Goal: Task Accomplishment & Management: Manage account settings

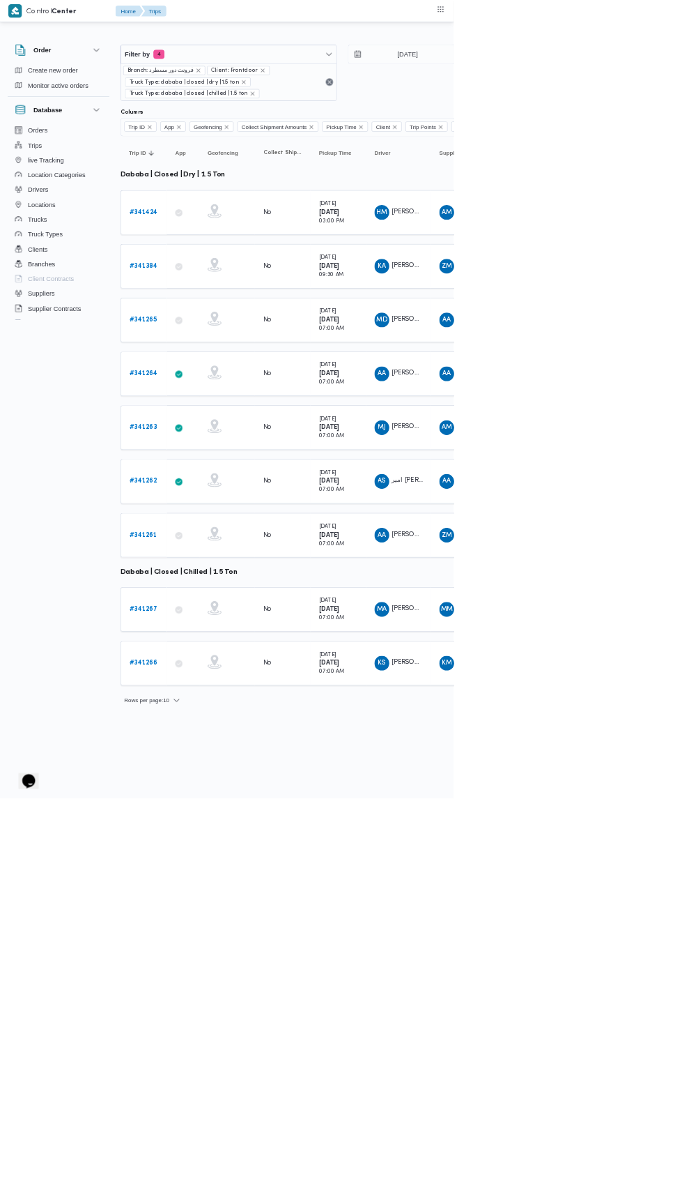
click at [228, 288] on td "Trip ID # 341424" at bounding box center [216, 319] width 70 height 67
click at [218, 316] on b "# 341424" at bounding box center [215, 318] width 43 height 9
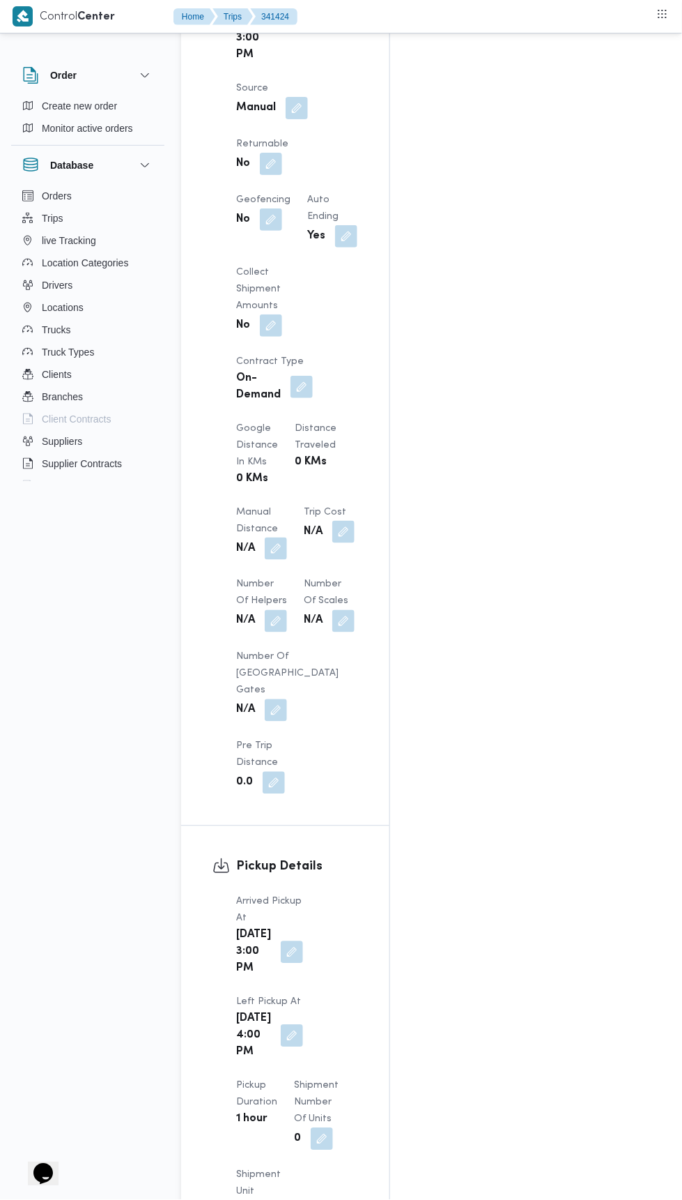
scroll to position [1005, 0]
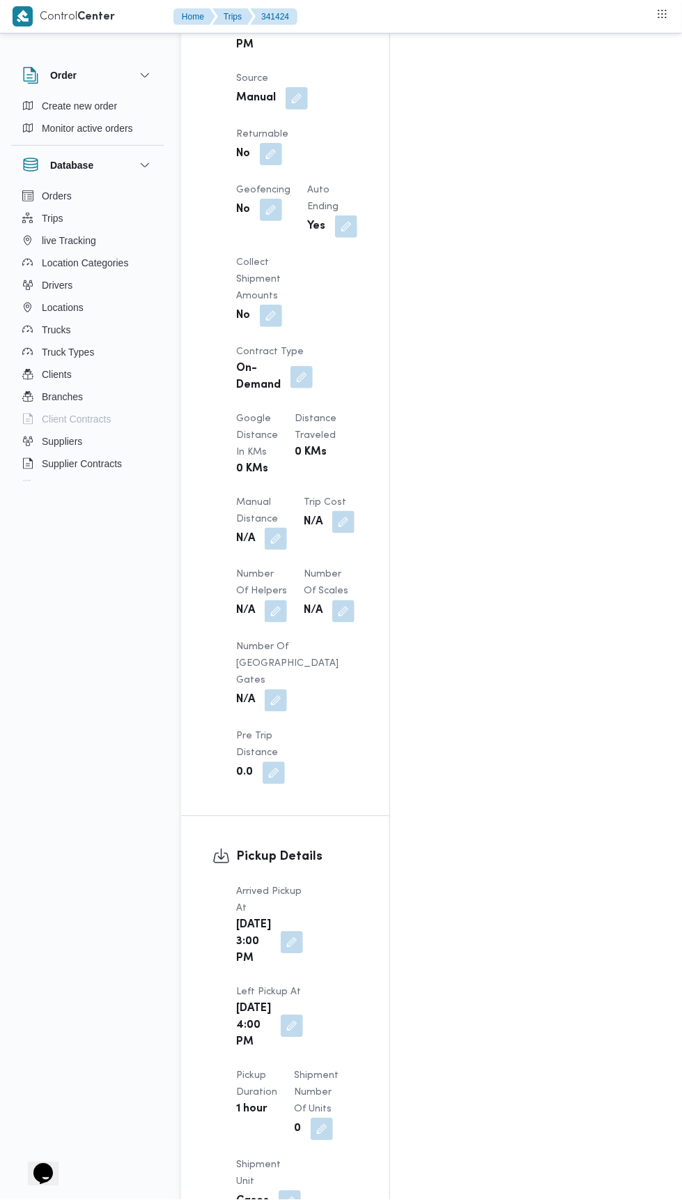
click at [285, 528] on button "button" at bounding box center [276, 539] width 22 height 22
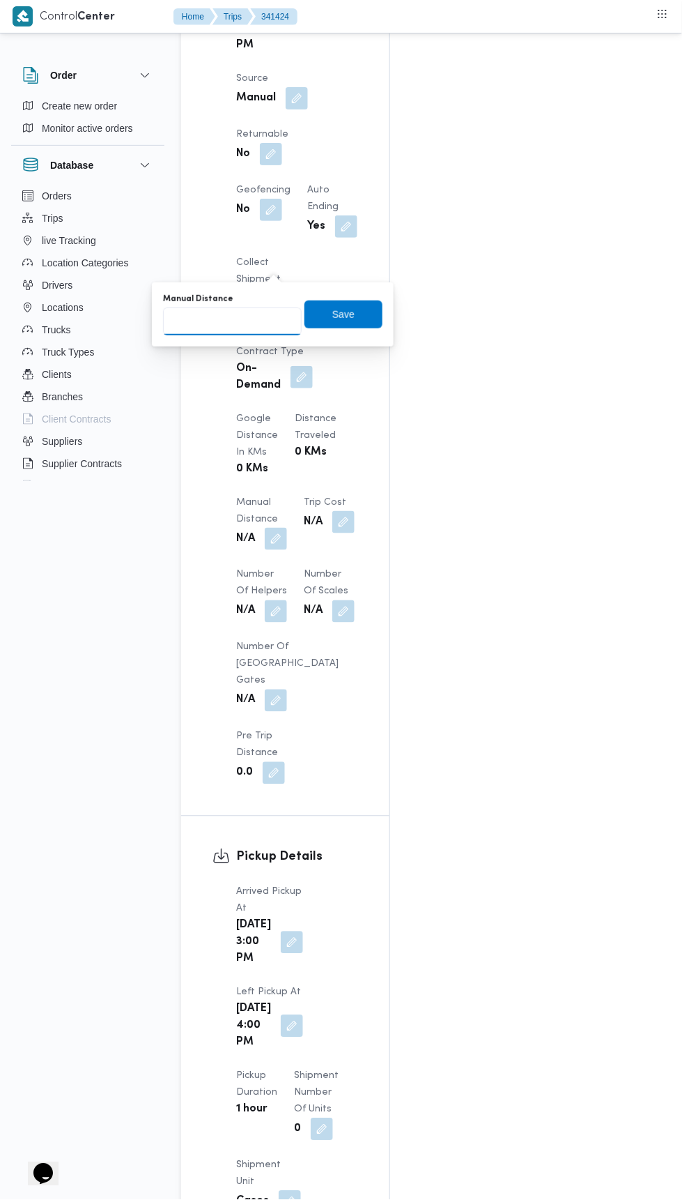
click at [248, 310] on input "Manual Distance" at bounding box center [232, 321] width 139 height 28
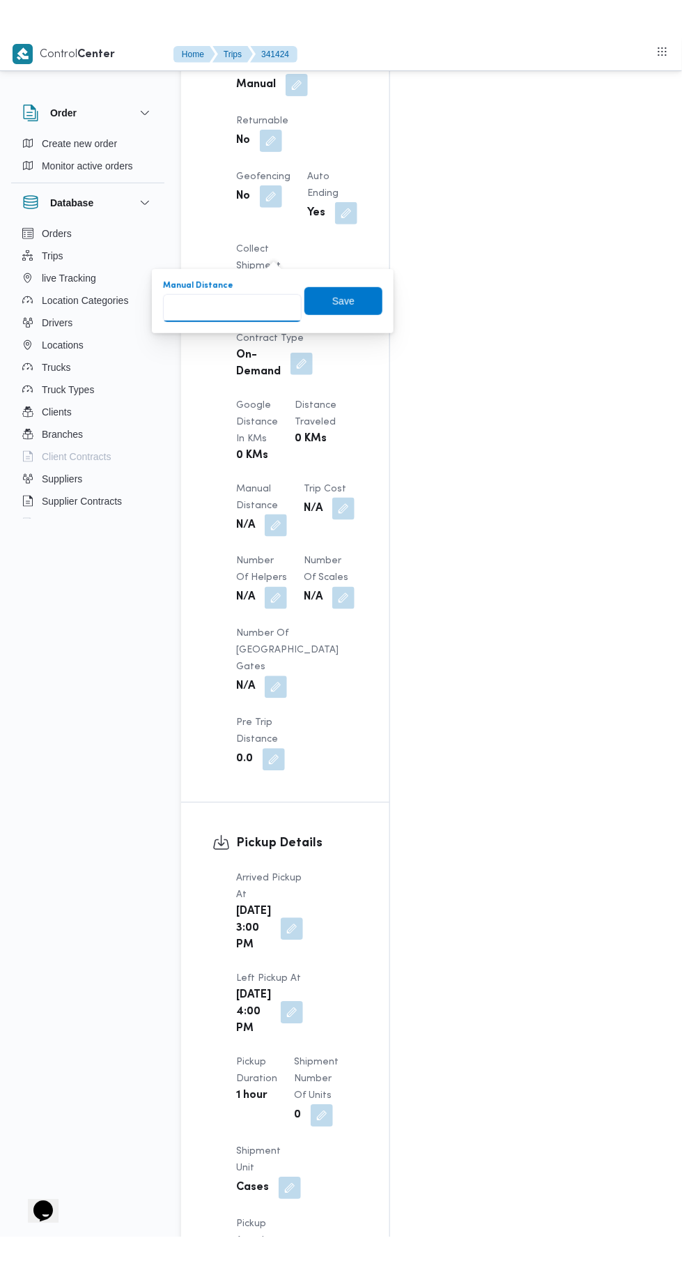
scroll to position [1078, 0]
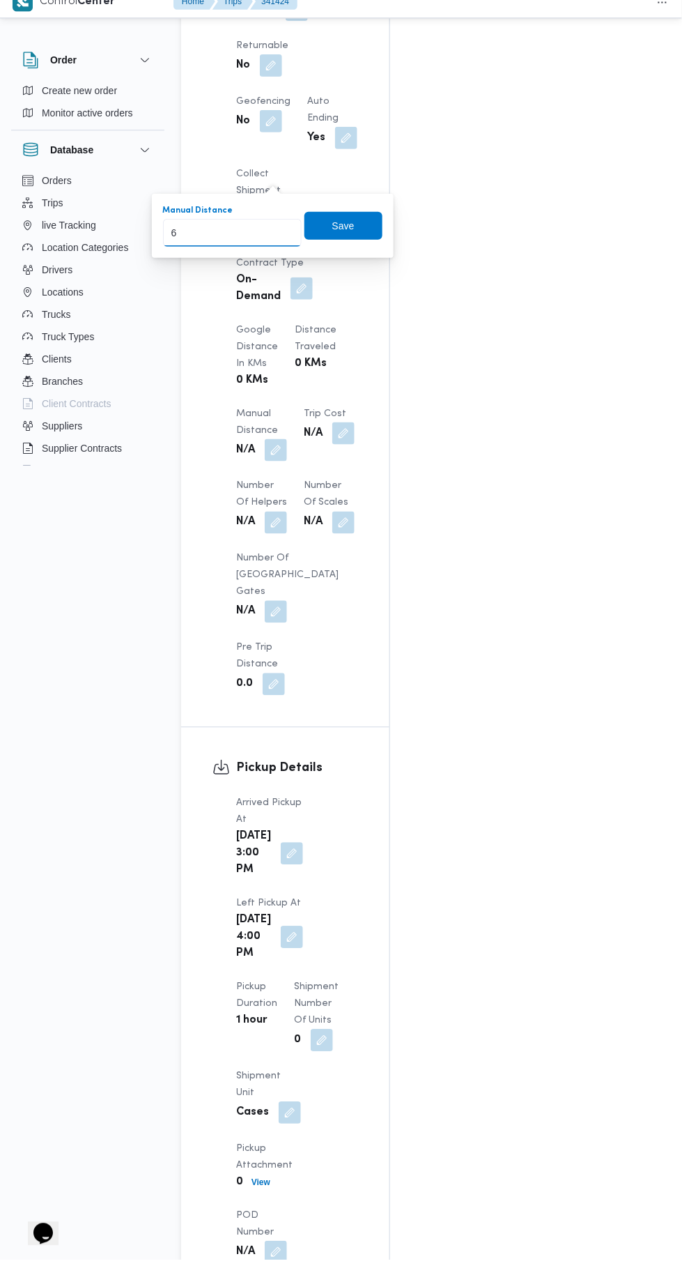
type input "60"
click at [345, 243] on span "Save" at bounding box center [344, 241] width 22 height 17
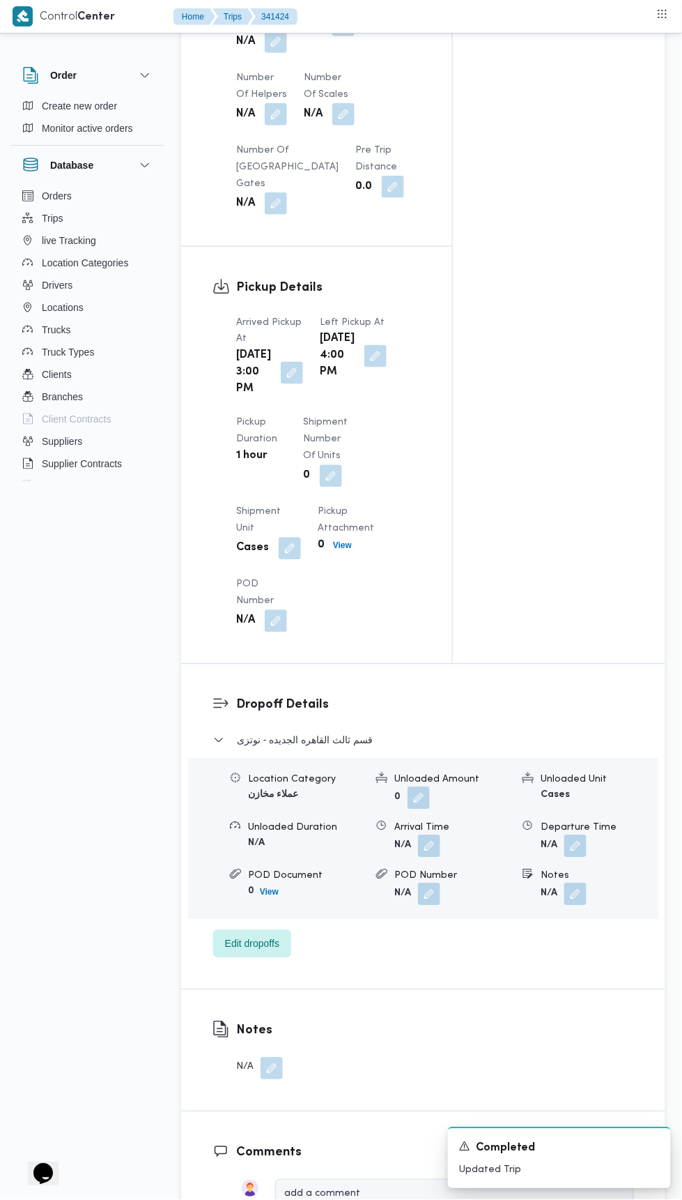
scroll to position [1960, 0]
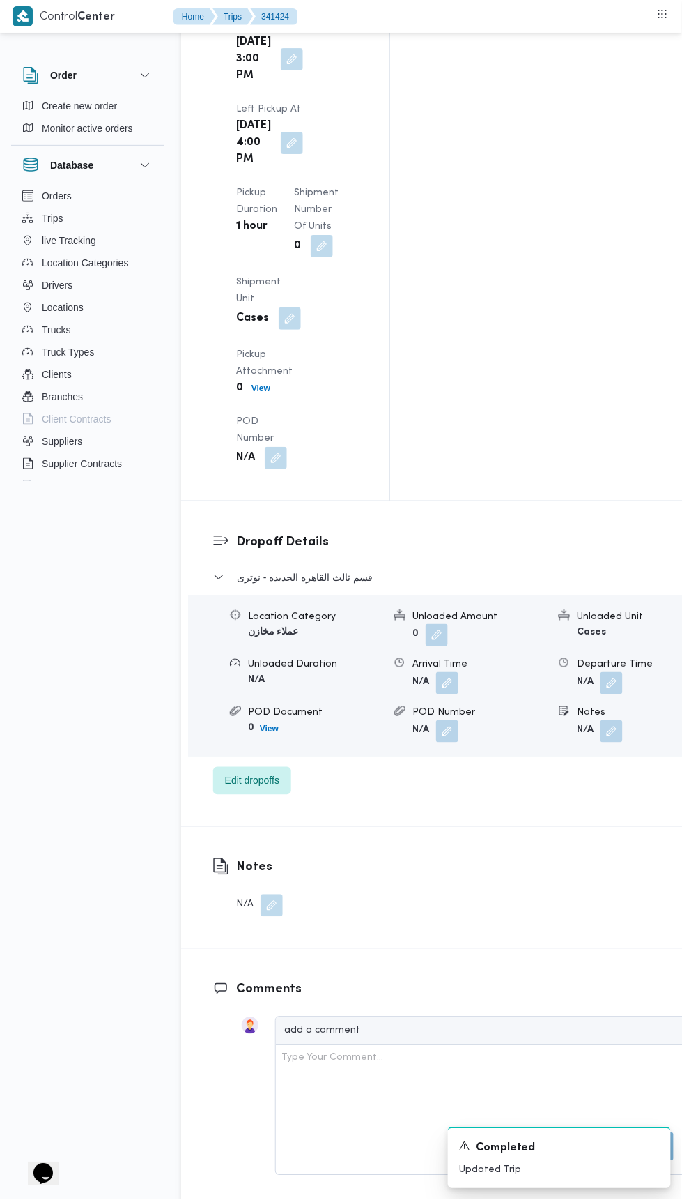
click at [606, 672] on form "N/A" at bounding box center [644, 683] width 135 height 22
click at [601, 672] on button "button" at bounding box center [612, 683] width 22 height 22
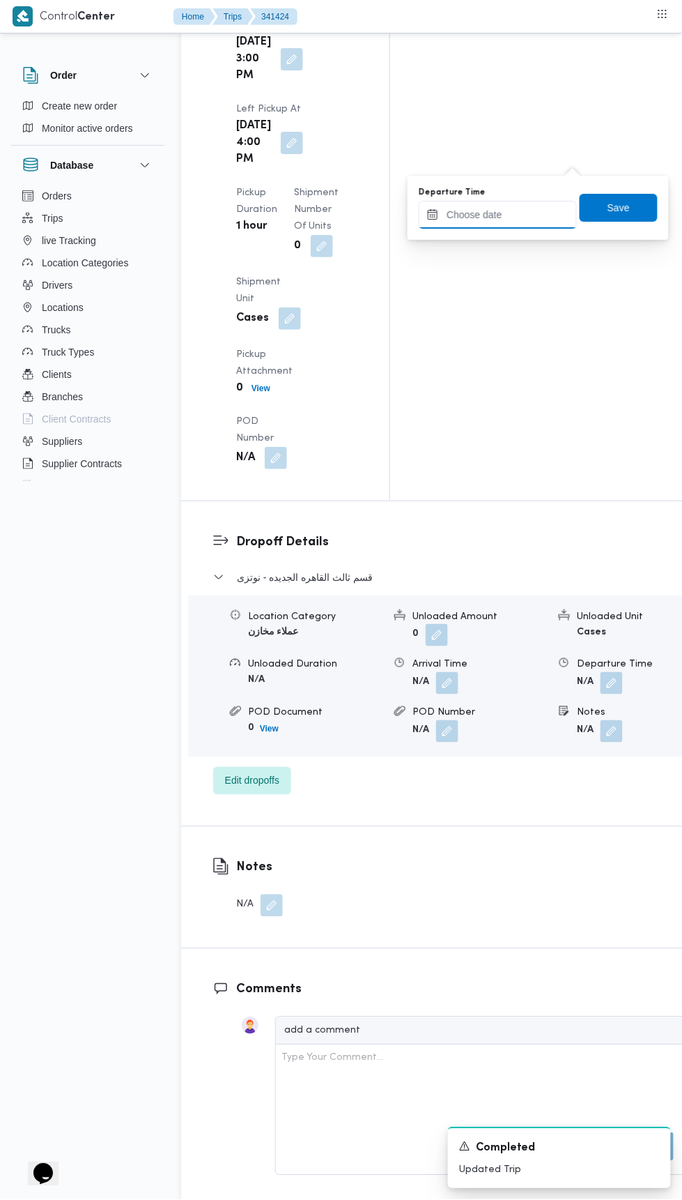
click at [542, 210] on input "Departure Time" at bounding box center [498, 215] width 158 height 28
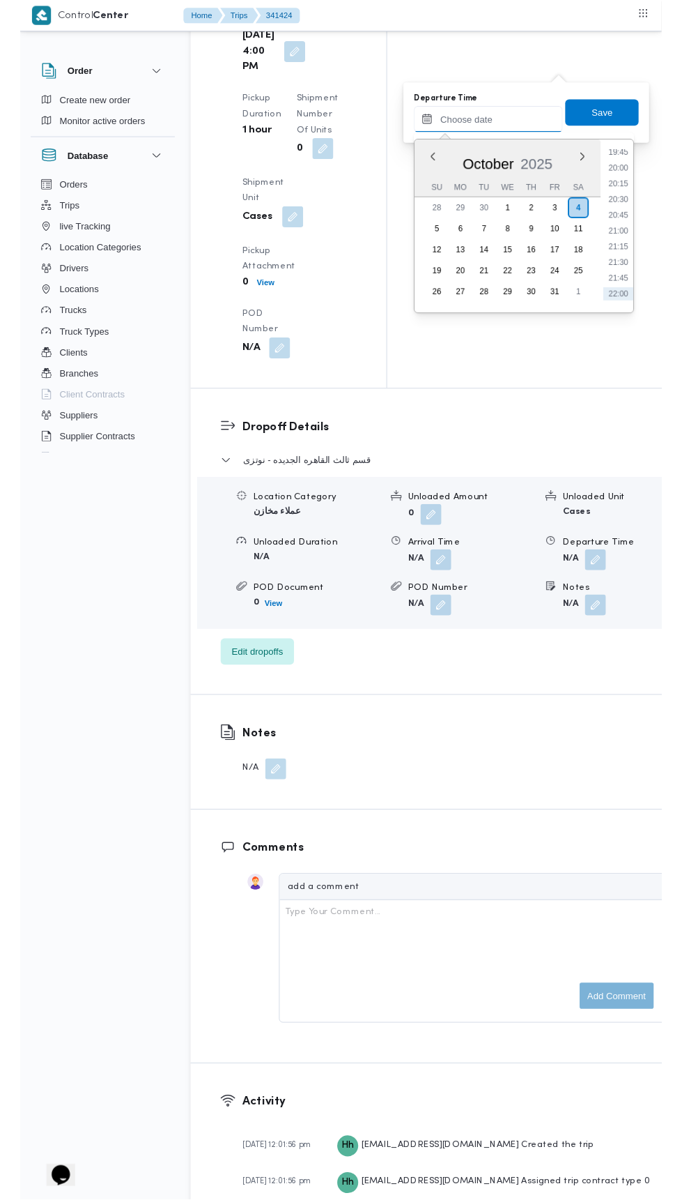
scroll to position [1334, 0]
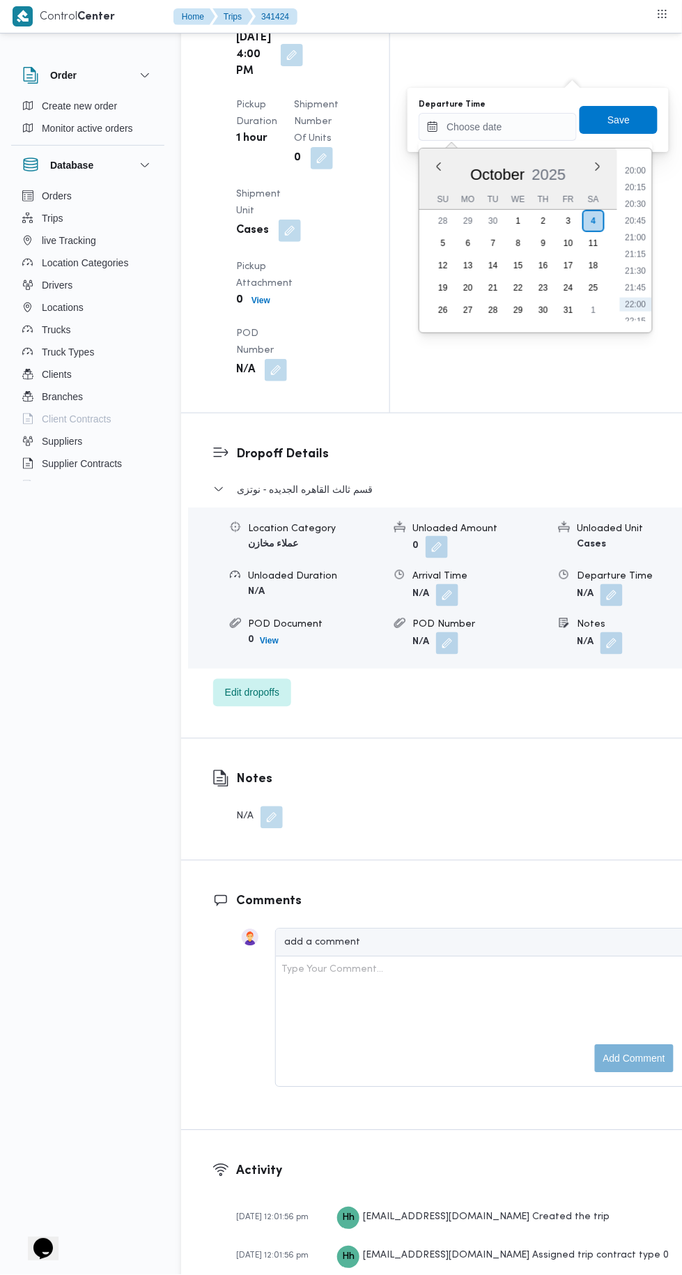
click at [636, 219] on li "20:45" at bounding box center [636, 221] width 32 height 14
type input "04/10/2025 20:45"
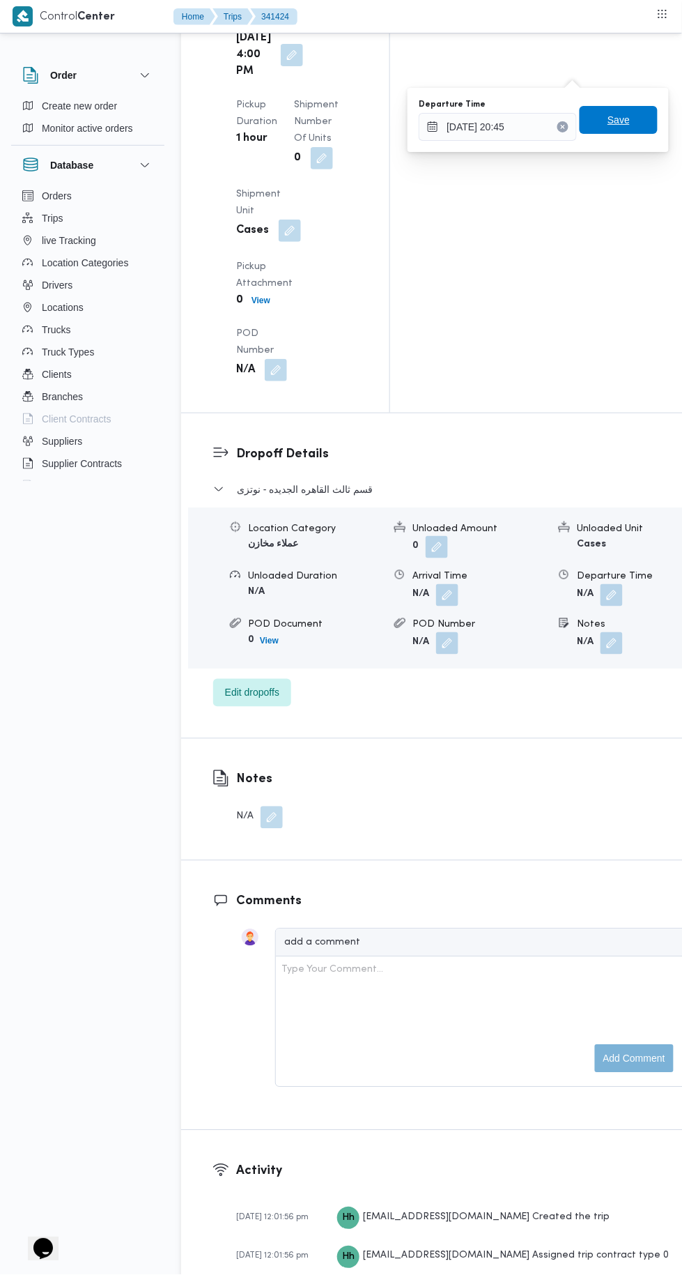
click at [641, 118] on span "Save" at bounding box center [619, 120] width 78 height 28
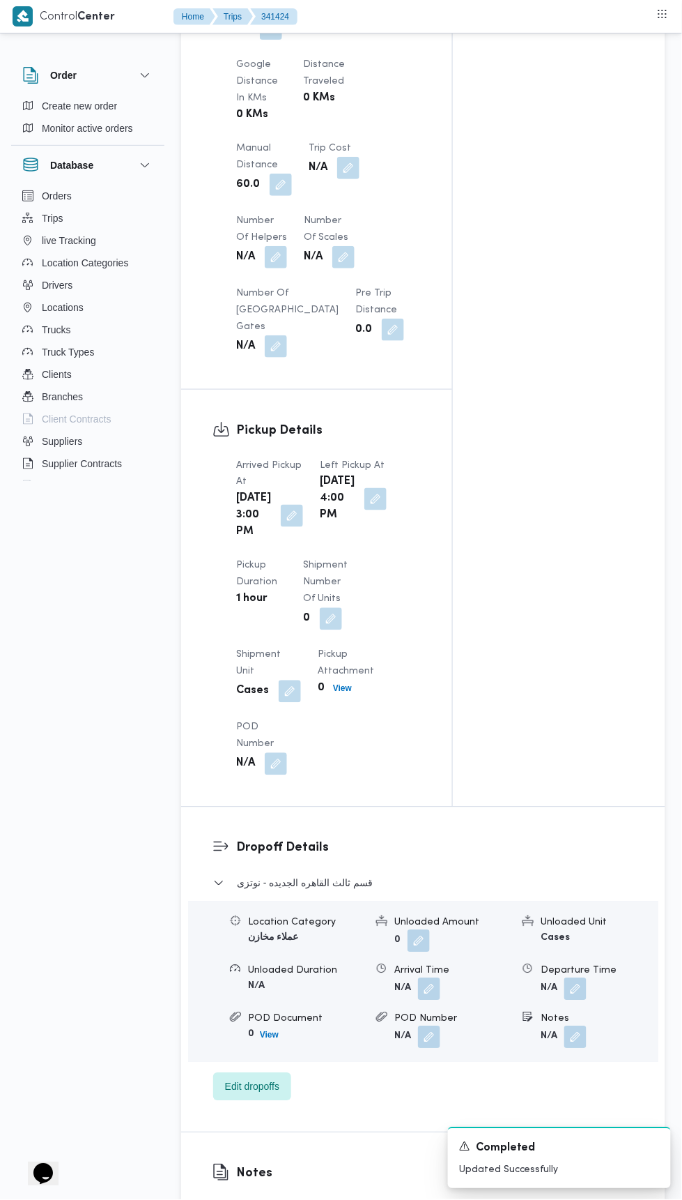
scroll to position [0, 0]
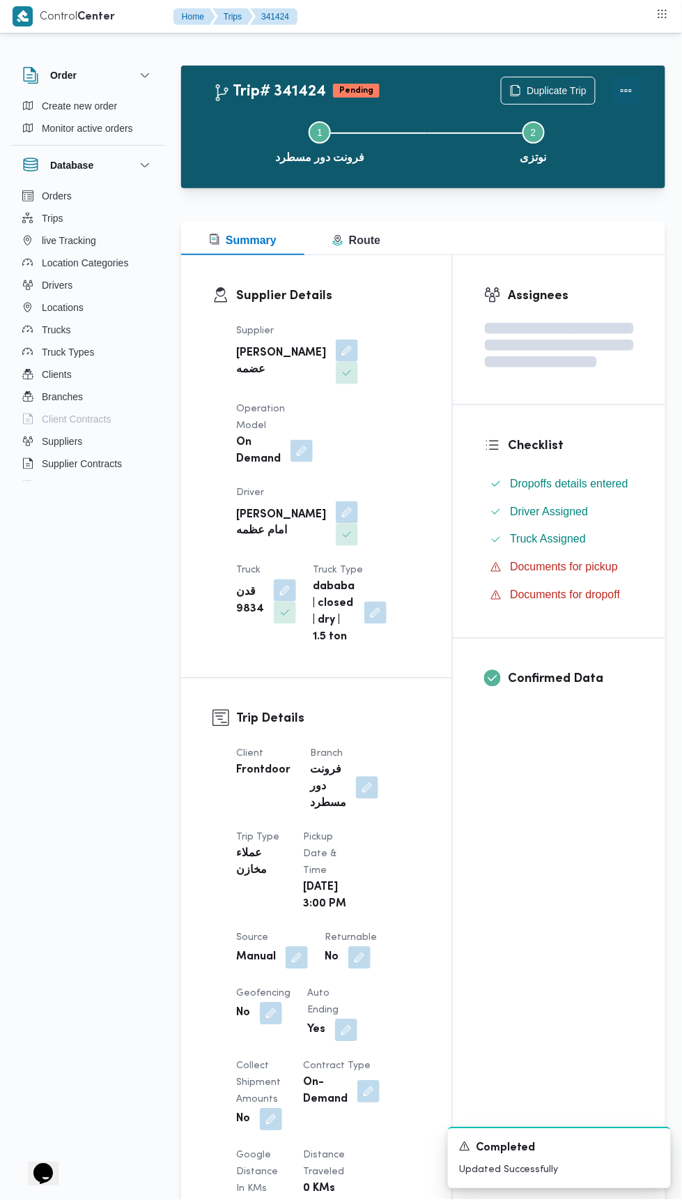
click at [633, 84] on button "Actions" at bounding box center [627, 91] width 28 height 28
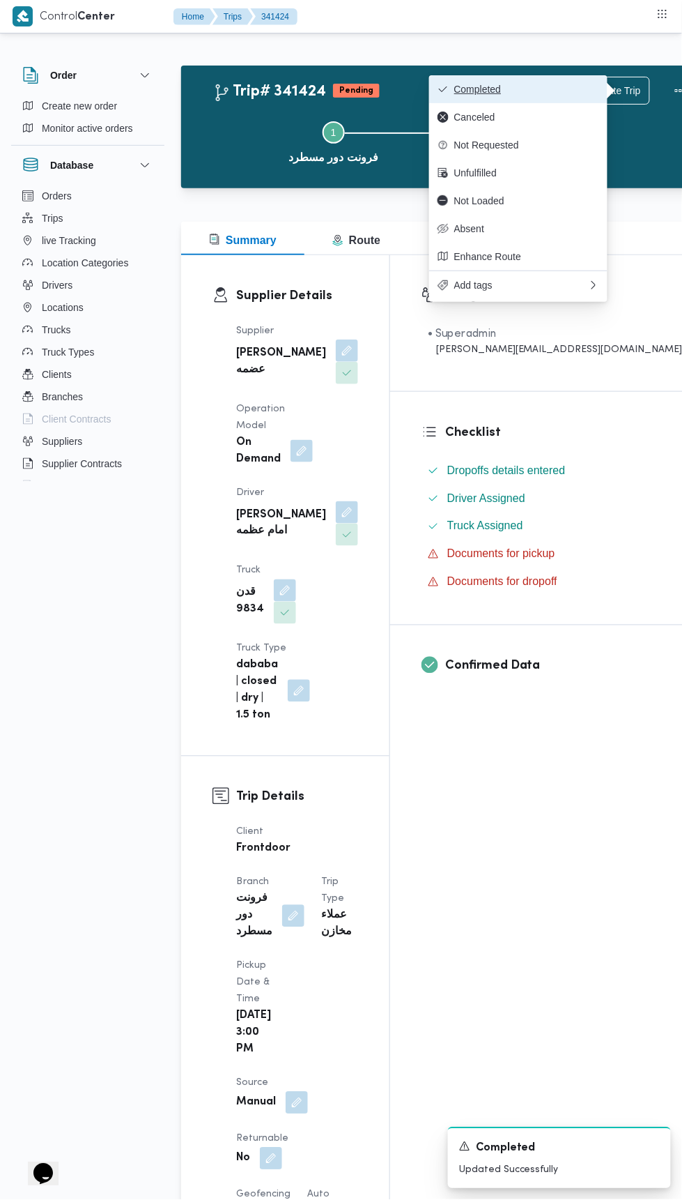
click at [577, 75] on button "Completed" at bounding box center [518, 89] width 178 height 28
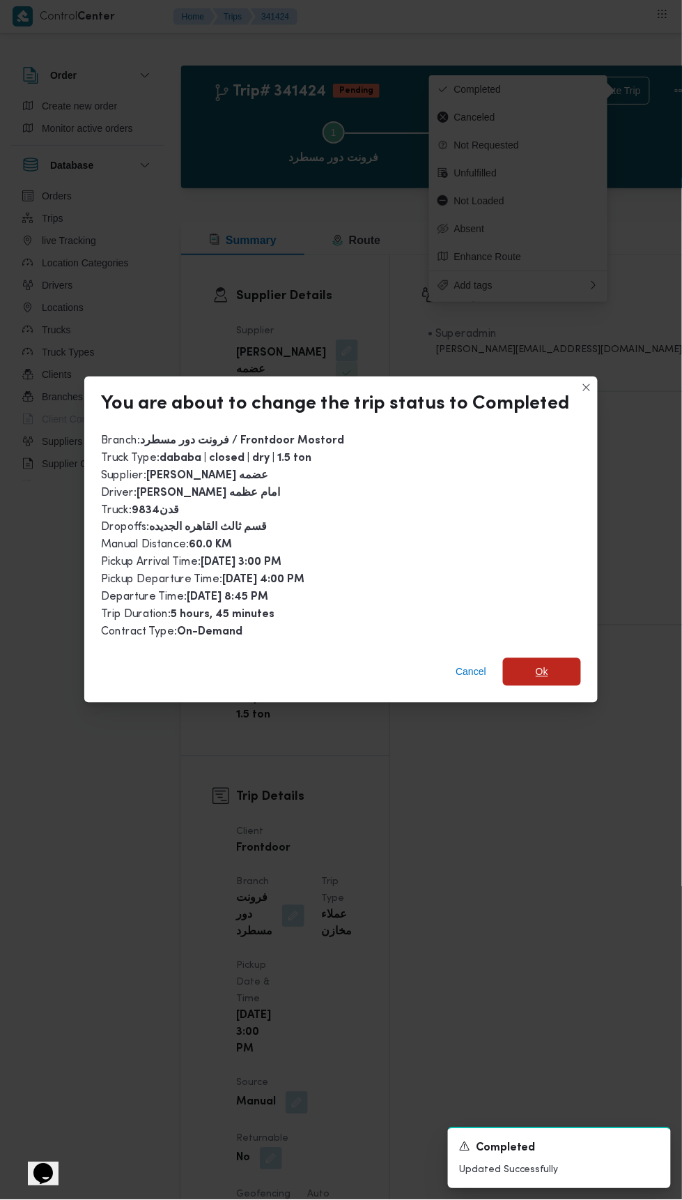
click at [539, 664] on span "Ok" at bounding box center [542, 672] width 13 height 17
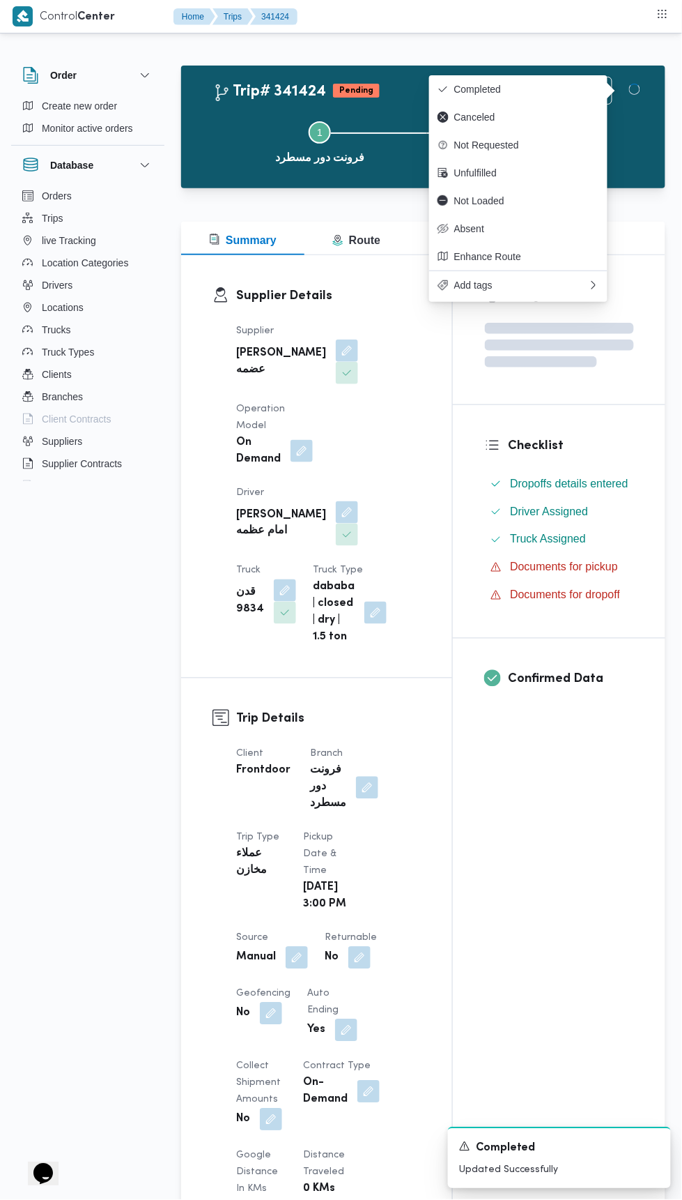
click at [554, 867] on div "Assignees Checklist Dropoffs details entered Driver Assigned Truck Assigned Doc…" at bounding box center [559, 1076] width 213 height 1642
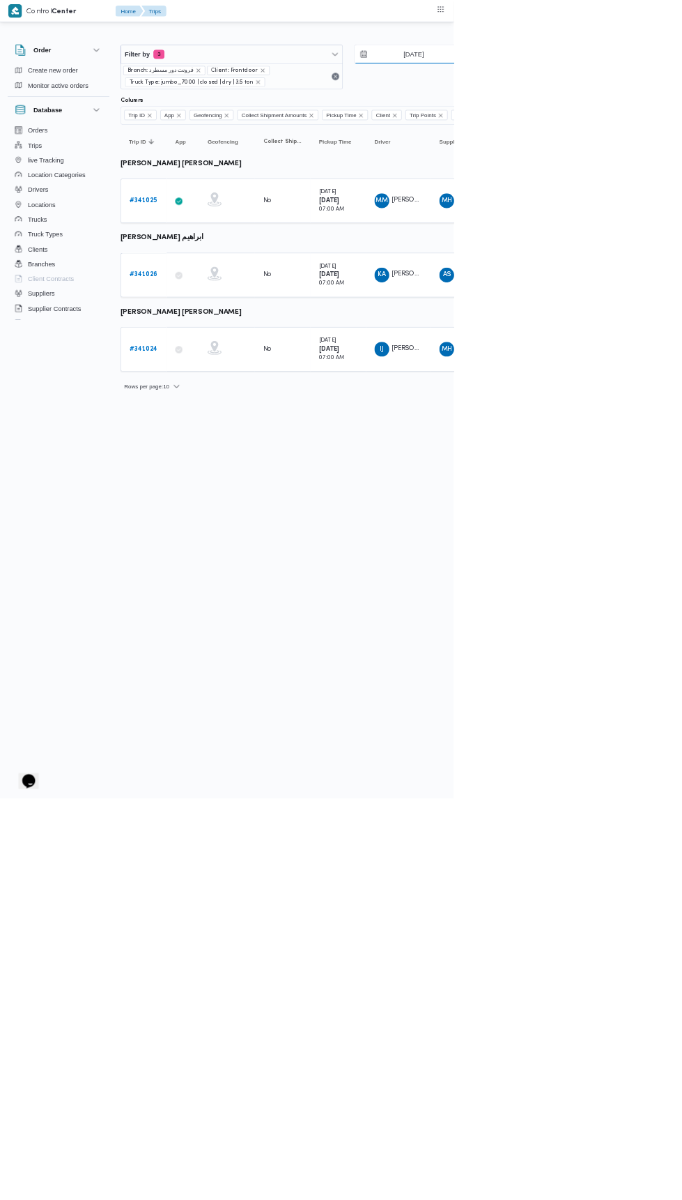
click at [651, 94] on input "[DATE]" at bounding box center [612, 82] width 158 height 28
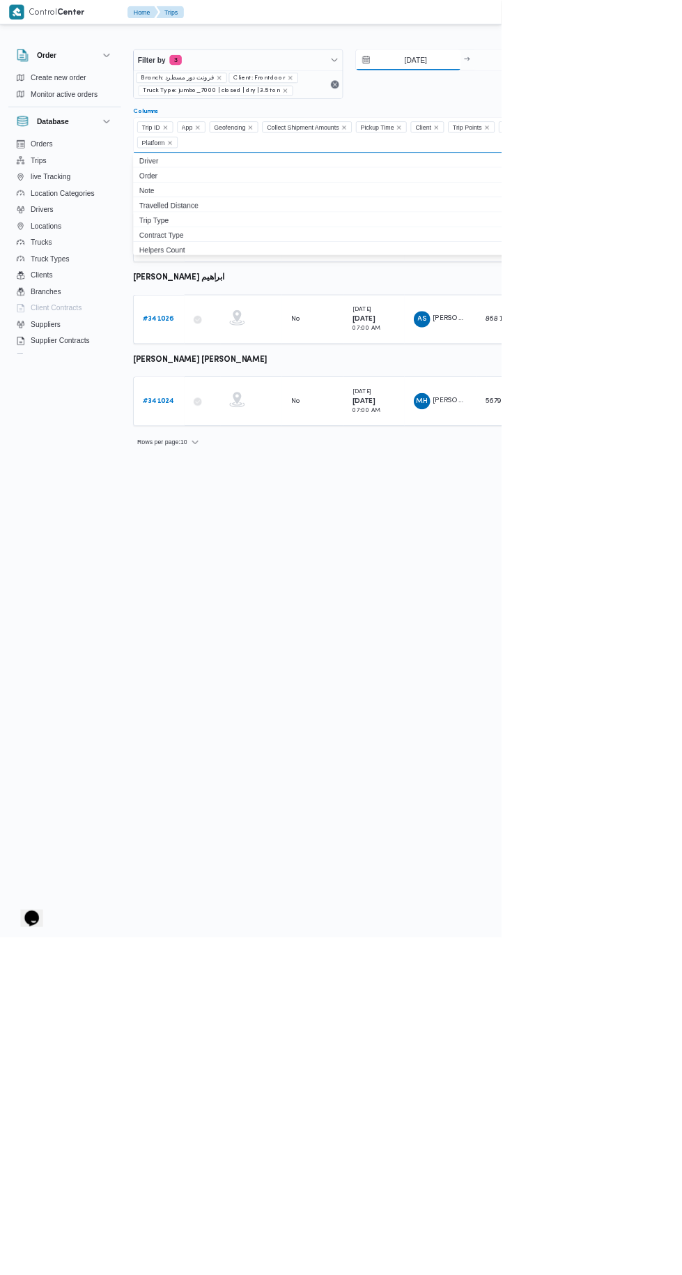
click at [572, 81] on input "[DATE]" at bounding box center [555, 82] width 143 height 28
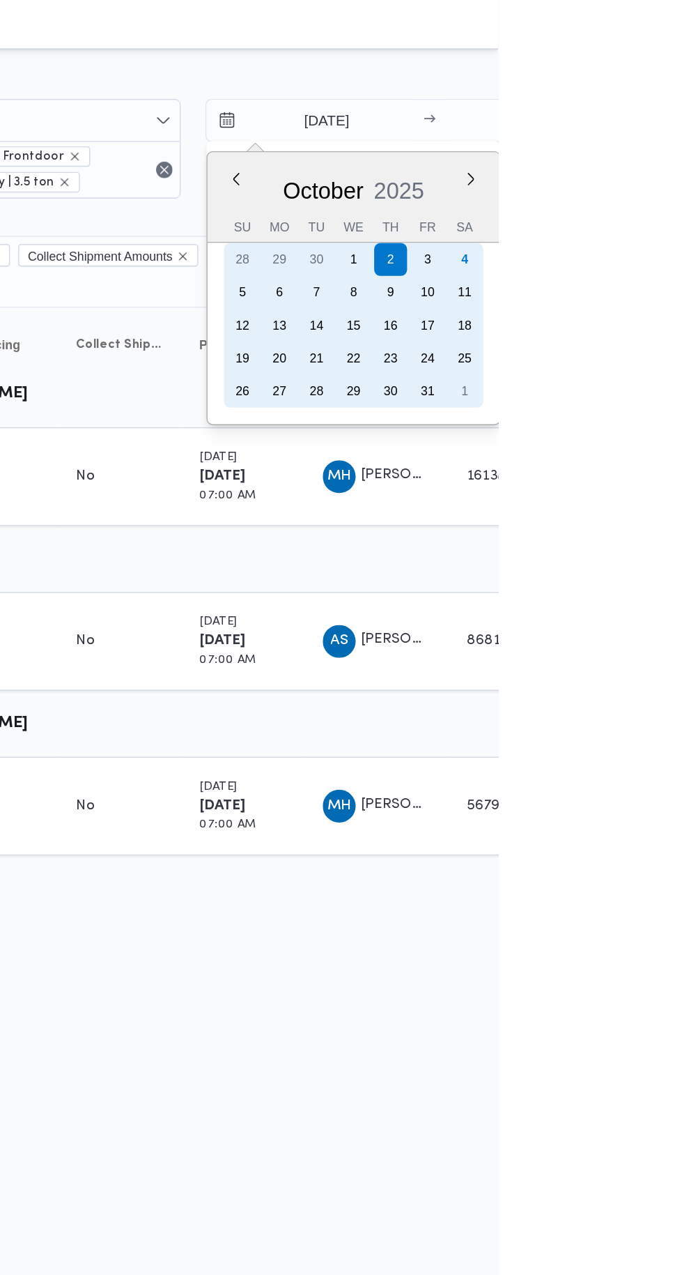
click at [657, 175] on div "4" at bounding box center [659, 176] width 22 height 22
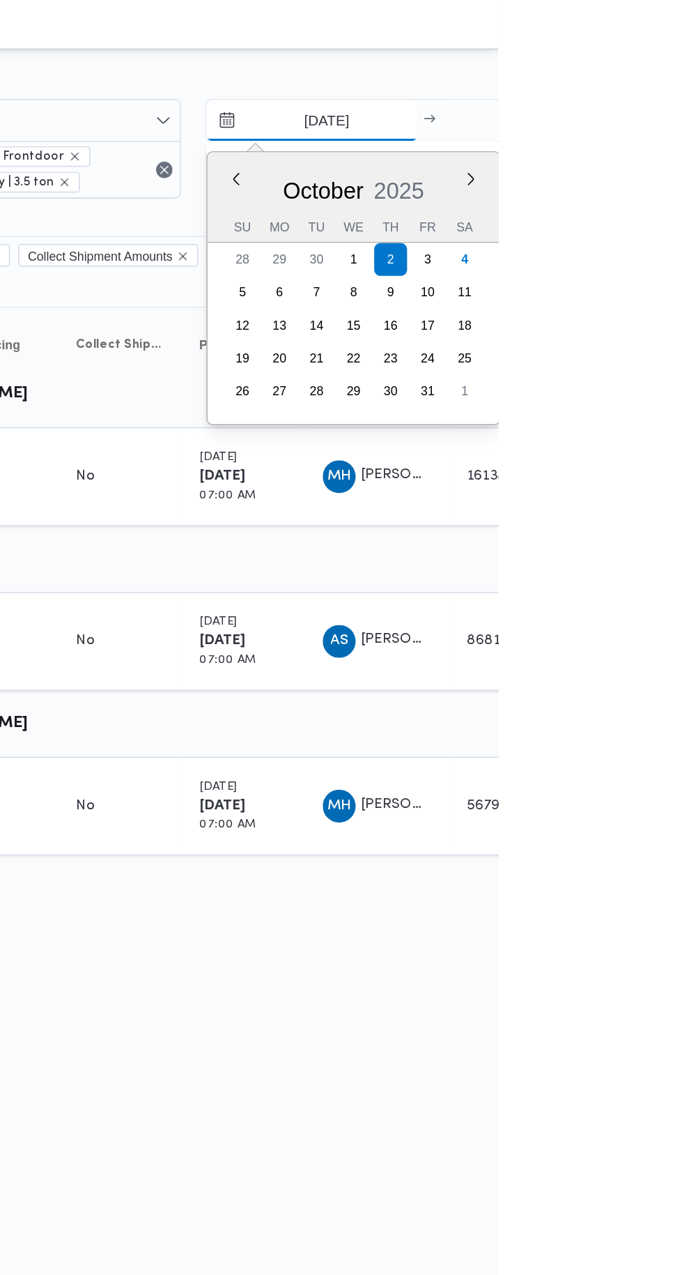
type input "[DATE]"
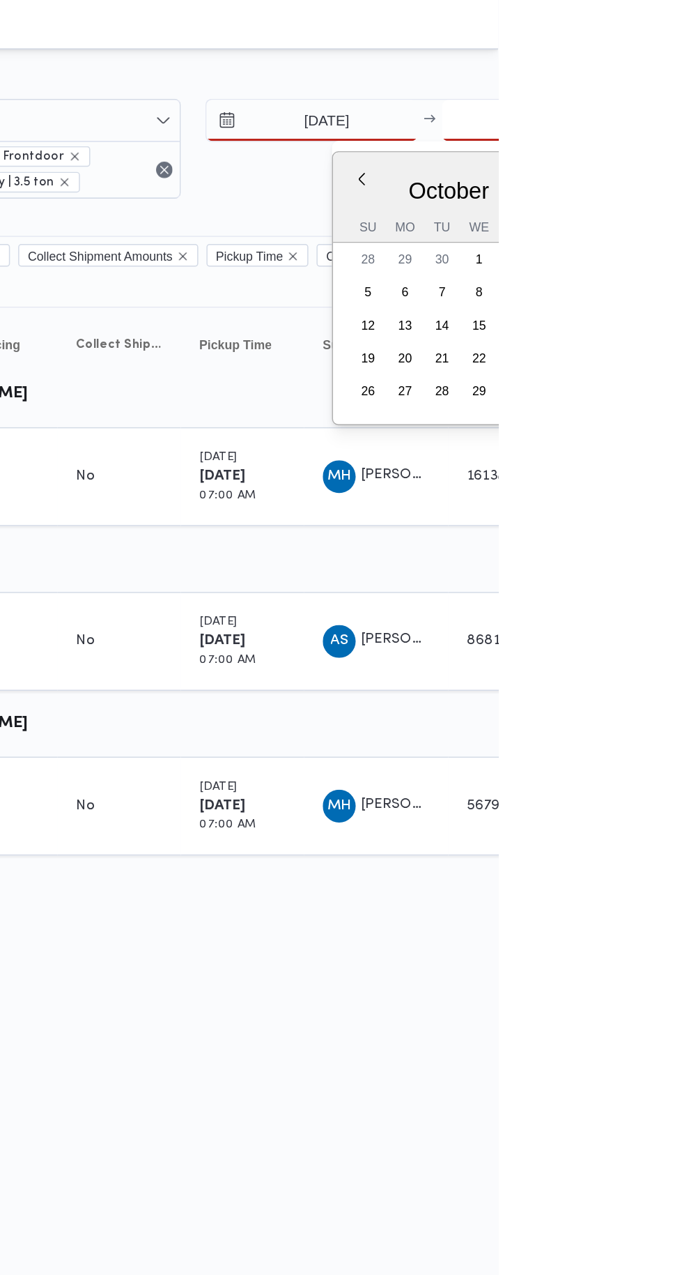
type input "4/10/2025"
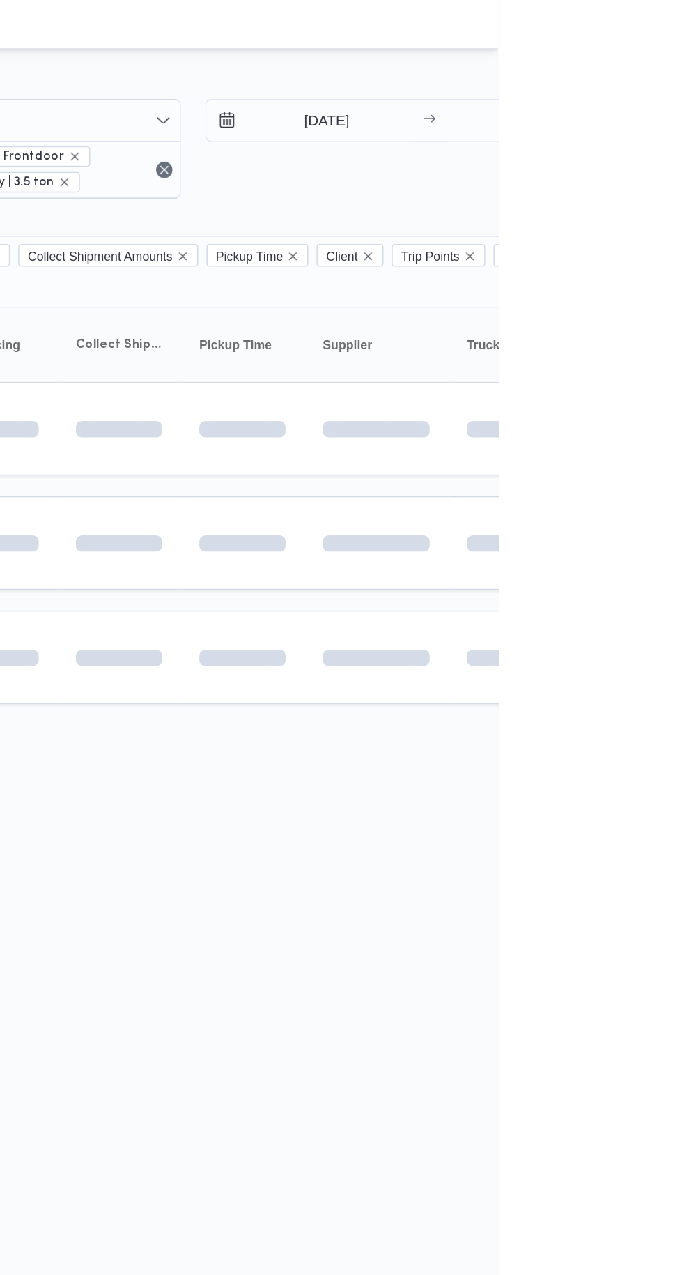
click at [646, 376] on td at bounding box center [600, 367] width 98 height 63
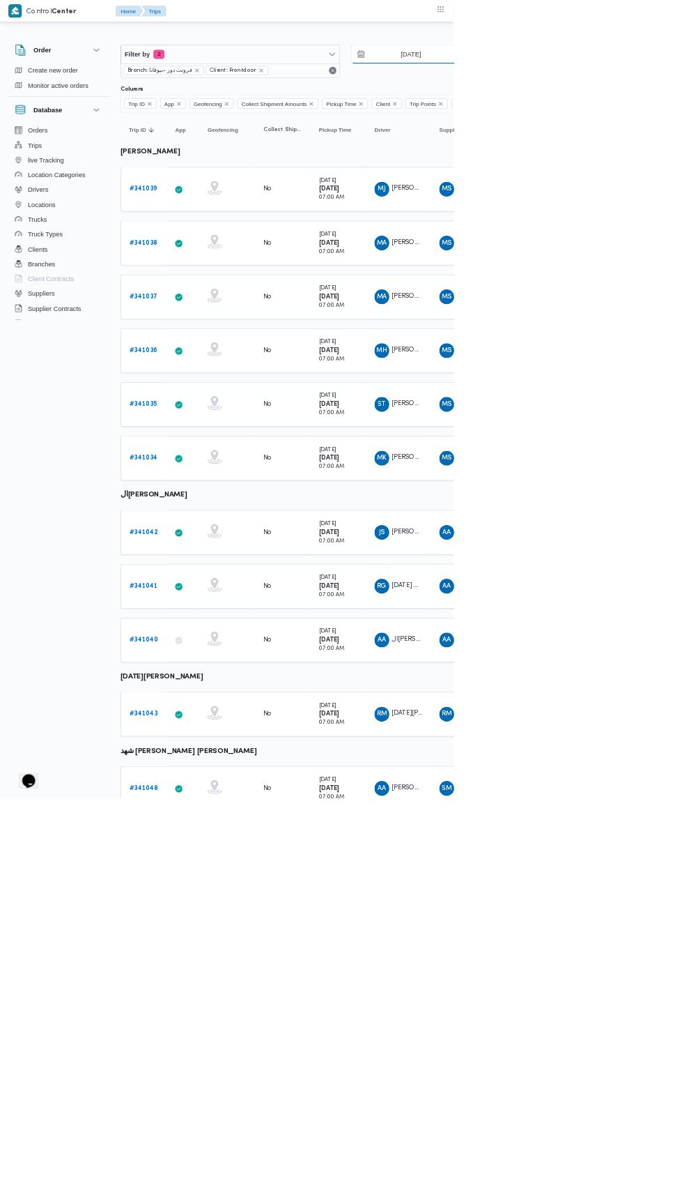
click at [624, 85] on input "[DATE]" at bounding box center [608, 82] width 158 height 28
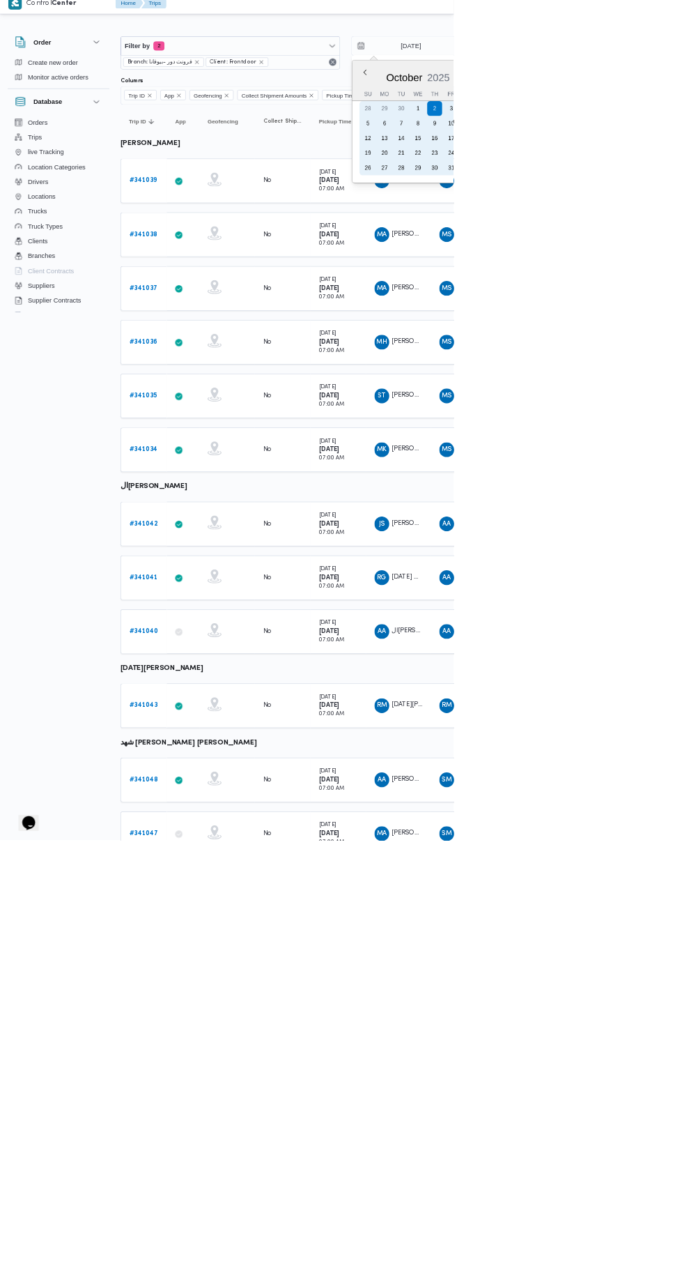
type input "4/10/2025"
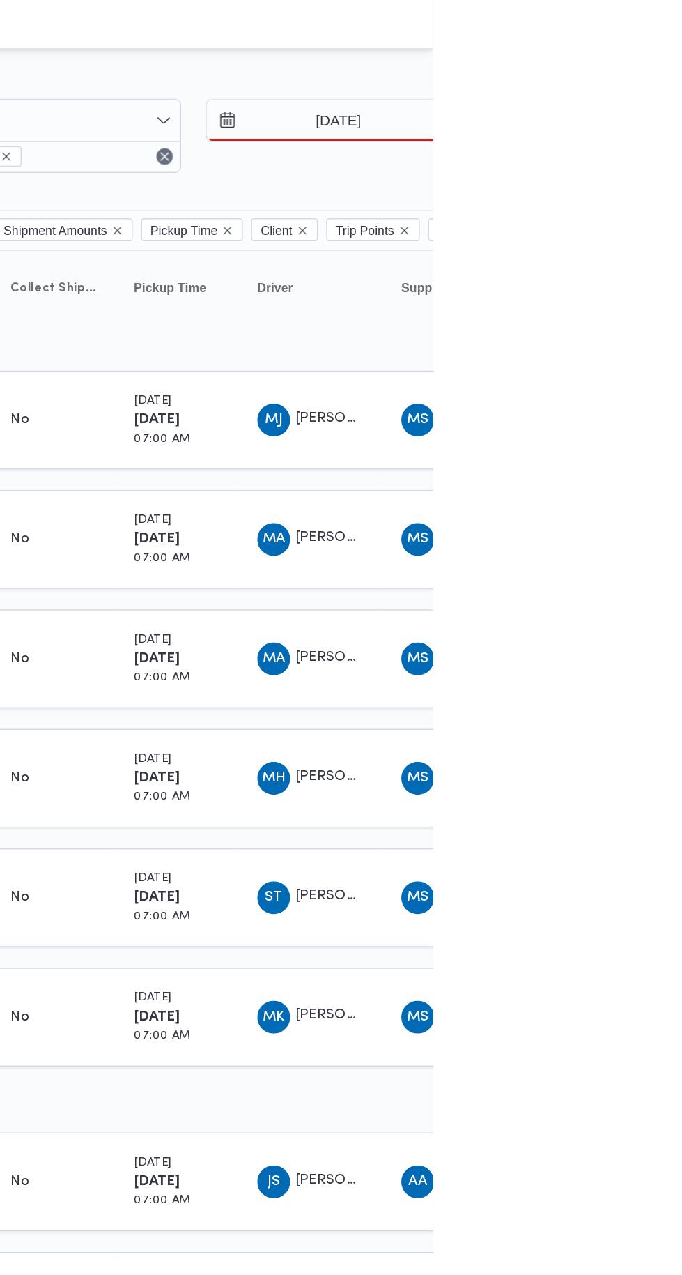
type input "4/10/2025"
